Goal: Transaction & Acquisition: Purchase product/service

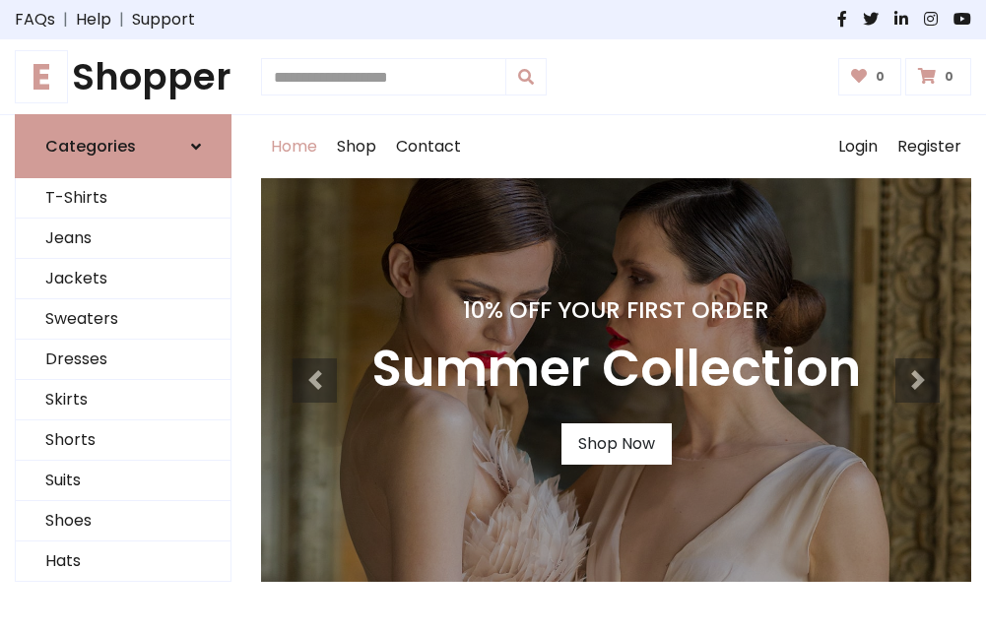
click at [492, 316] on h4 "10% Off Your First Order" at bounding box center [615, 310] width 489 height 28
click at [616, 444] on link "Shop Now" at bounding box center [616, 443] width 110 height 41
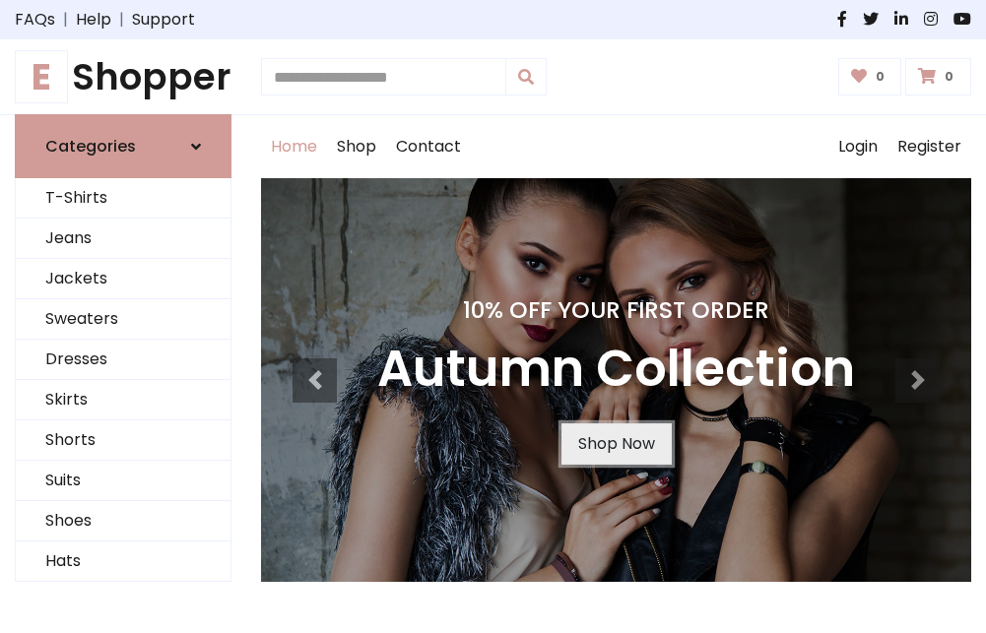
click at [616, 444] on link "Shop Now" at bounding box center [616, 443] width 110 height 41
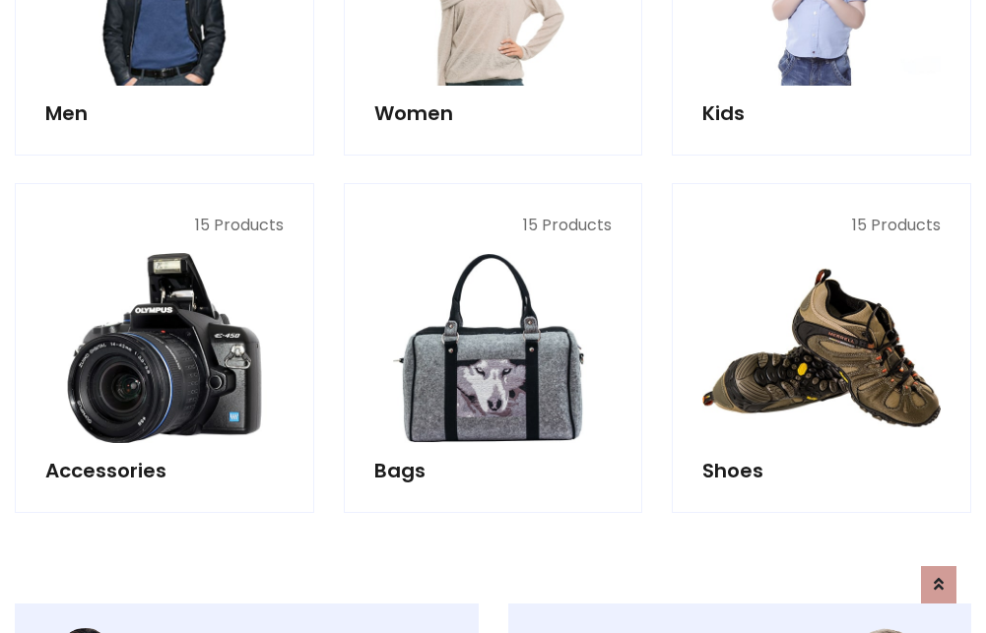
scroll to position [1964, 0]
